Goal: Information Seeking & Learning: Learn about a topic

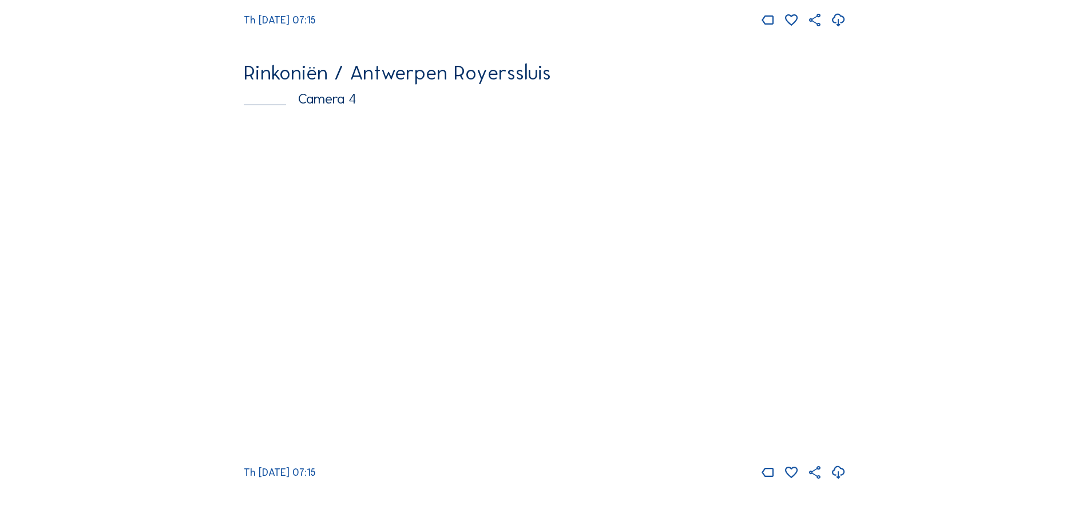
scroll to position [1945, 0]
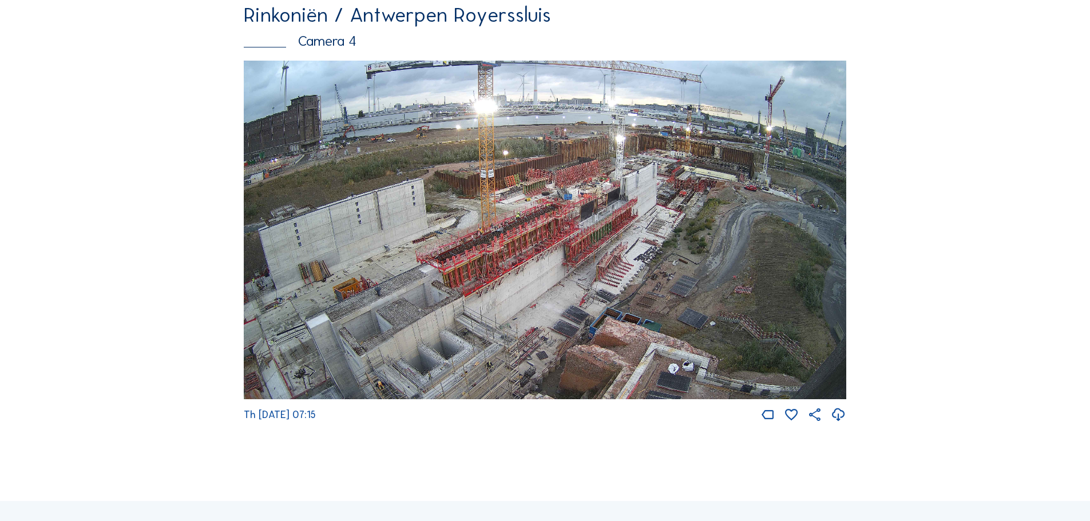
click at [699, 193] on img at bounding box center [545, 230] width 602 height 339
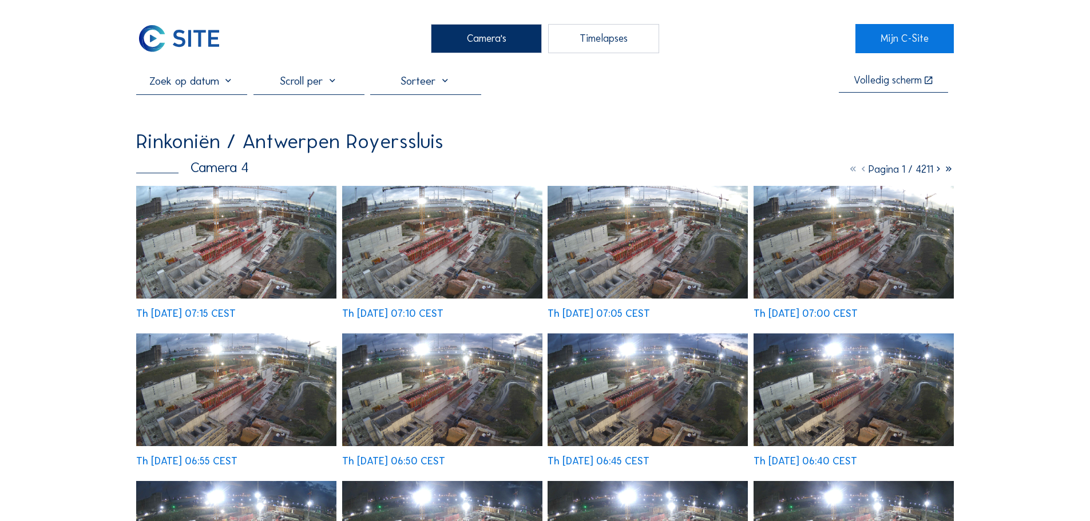
click at [296, 242] on img at bounding box center [236, 242] width 200 height 113
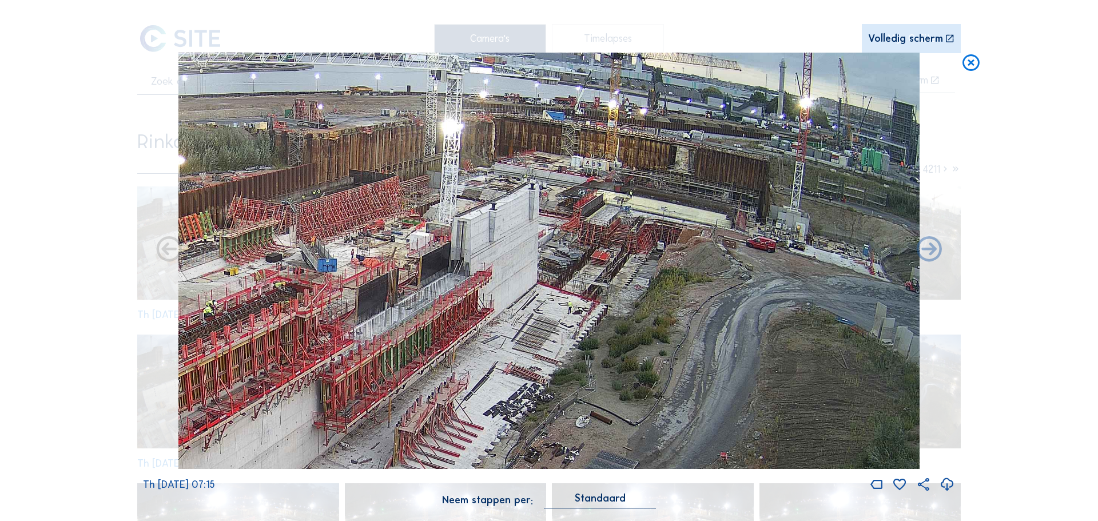
drag, startPoint x: 660, startPoint y: 256, endPoint x: 594, endPoint y: 266, distance: 67.1
click at [594, 266] on img at bounding box center [548, 261] width 741 height 417
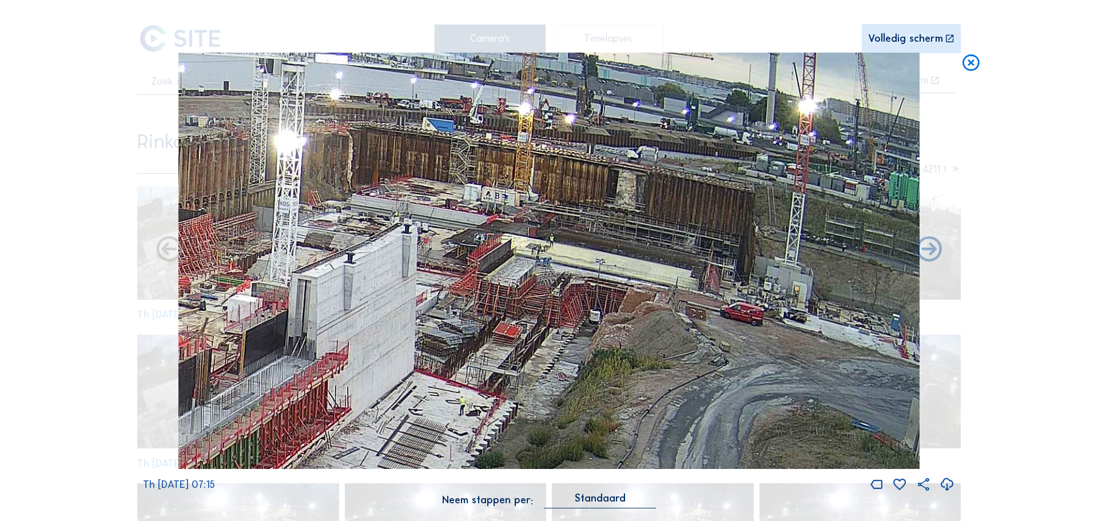
drag, startPoint x: 701, startPoint y: 263, endPoint x: 610, endPoint y: 316, distance: 105.6
click at [610, 316] on img at bounding box center [548, 261] width 741 height 417
click at [971, 63] on icon at bounding box center [971, 63] width 21 height 21
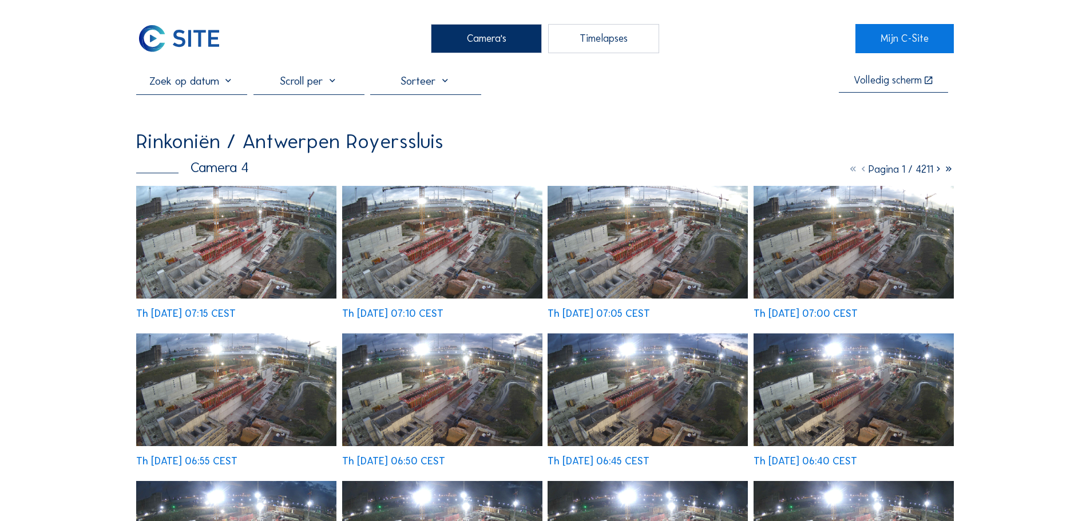
scroll to position [102, 0]
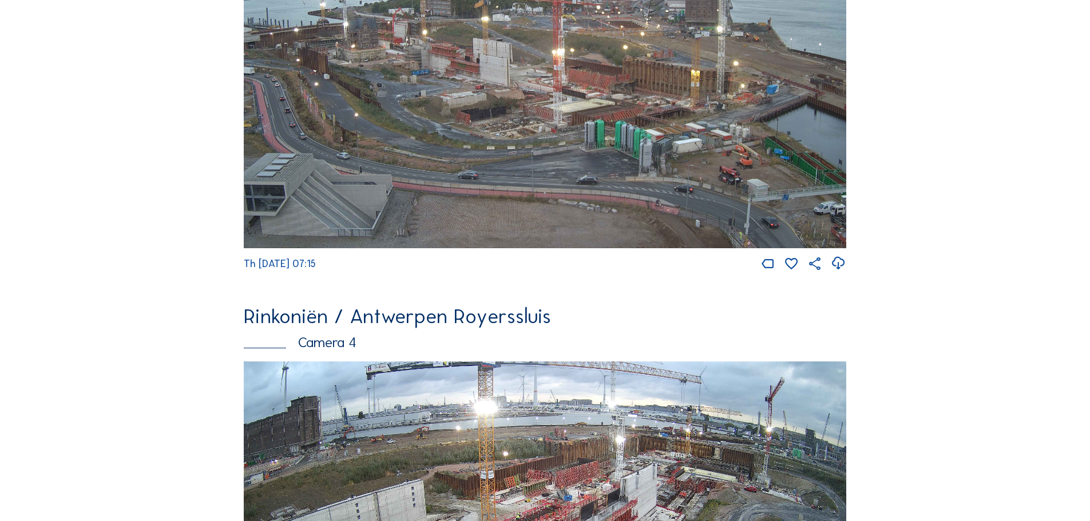
click at [657, 76] on img at bounding box center [545, 79] width 602 height 339
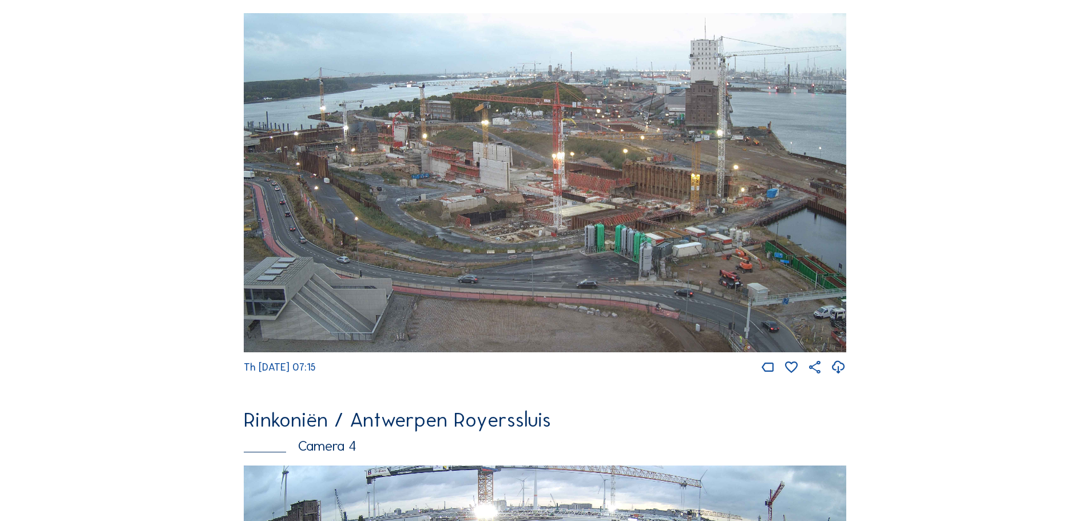
scroll to position [1647, 0]
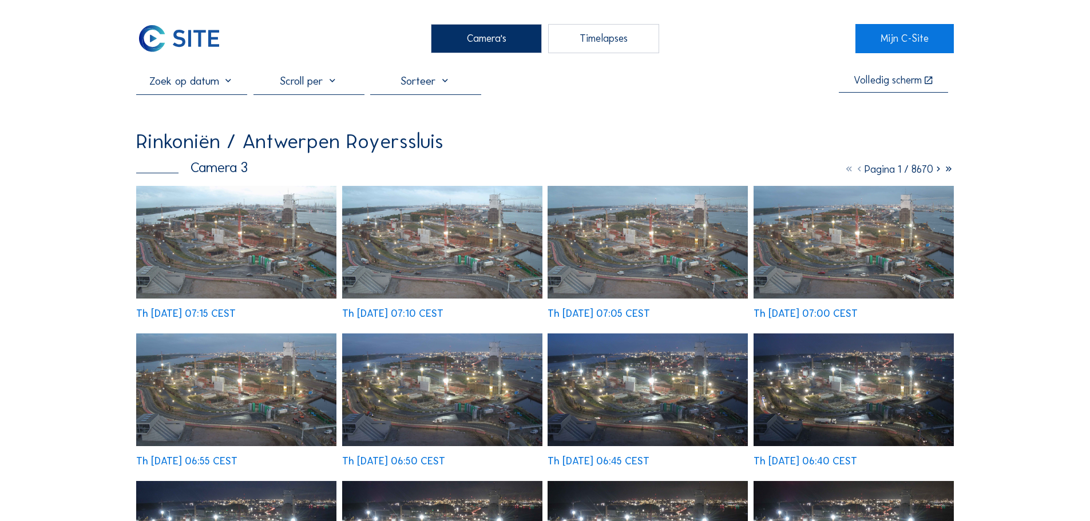
click at [259, 251] on img at bounding box center [236, 242] width 200 height 113
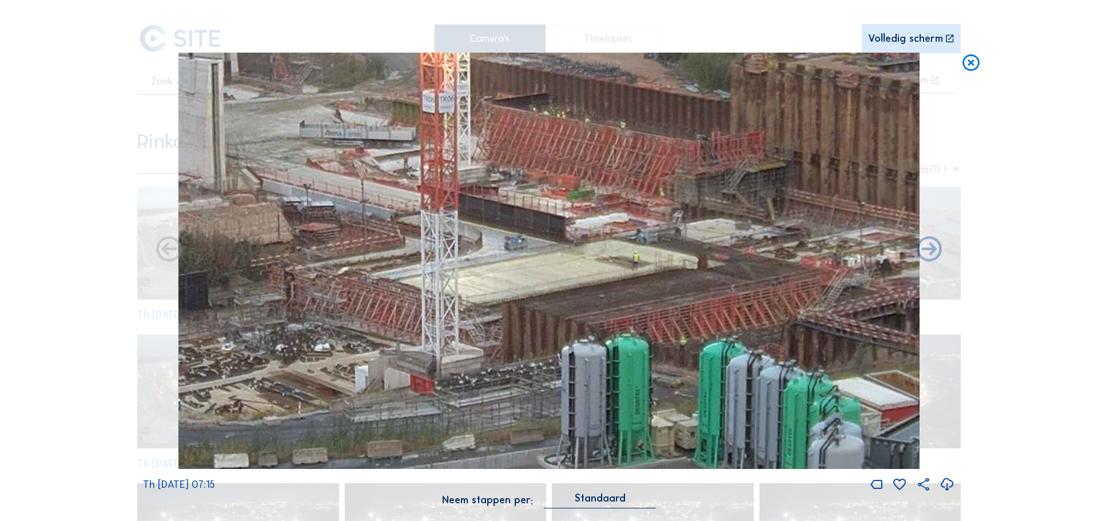
drag, startPoint x: 571, startPoint y: 316, endPoint x: 565, endPoint y: 300, distance: 17.7
click at [565, 300] on img at bounding box center [548, 261] width 741 height 417
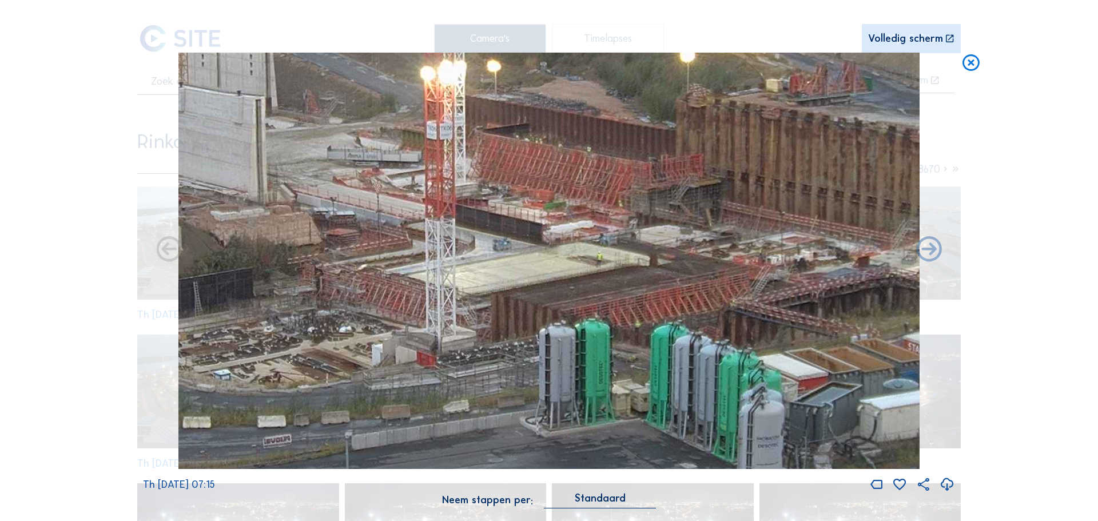
drag, startPoint x: 550, startPoint y: 295, endPoint x: 558, endPoint y: 306, distance: 13.5
click at [558, 306] on img at bounding box center [548, 261] width 741 height 417
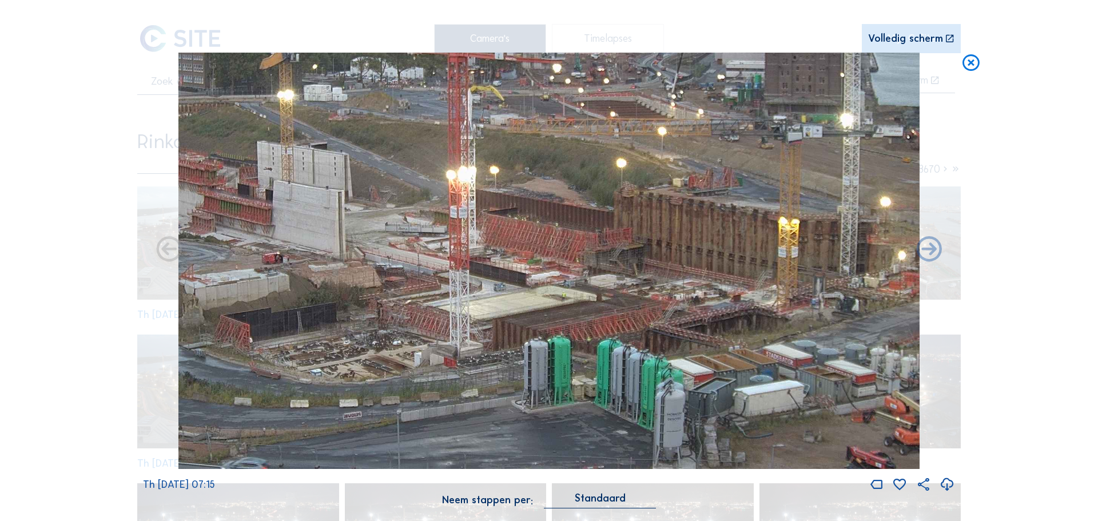
drag, startPoint x: 649, startPoint y: 289, endPoint x: 613, endPoint y: 299, distance: 37.9
click at [613, 299] on img at bounding box center [548, 261] width 741 height 417
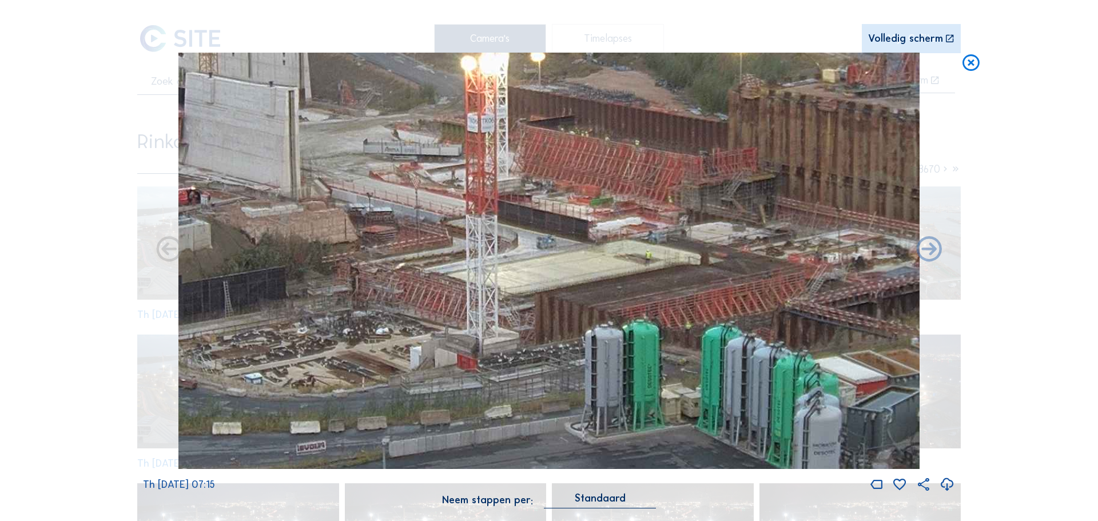
drag, startPoint x: 648, startPoint y: 292, endPoint x: 634, endPoint y: 276, distance: 20.7
click at [634, 276] on img at bounding box center [548, 261] width 741 height 417
